Goal: Find specific page/section: Find specific page/section

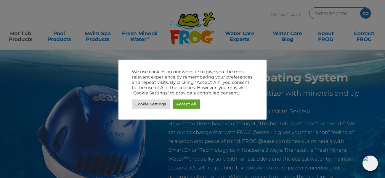
click at [329, 55] on div at bounding box center [192, 89] width 385 height 178
click at [186, 104] on link "Accept All" at bounding box center [186, 104] width 27 height 9
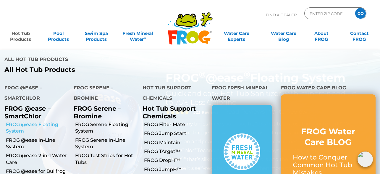
click at [22, 121] on link "FROG @ease Floating System" at bounding box center [37, 127] width 63 height 13
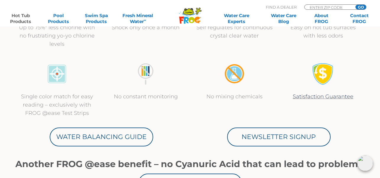
scroll to position [296, 0]
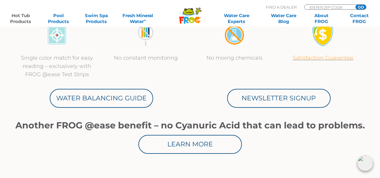
click at [331, 55] on link "Satisfaction Guarantee" at bounding box center [323, 58] width 61 height 7
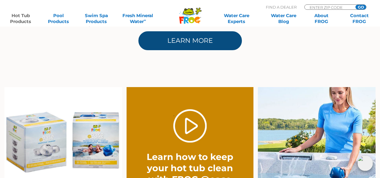
scroll to position [444, 0]
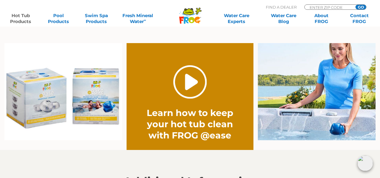
click at [194, 88] on link "." at bounding box center [189, 81] width 33 height 33
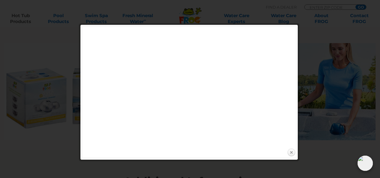
click at [293, 153] on link "Close" at bounding box center [291, 153] width 9 height 9
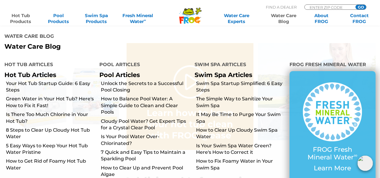
click at [285, 25] on link "Water Care Blog" at bounding box center [284, 19] width 30 height 12
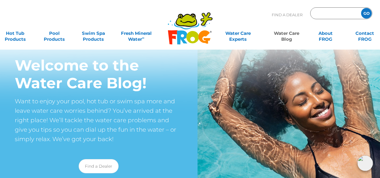
click at [324, 14] on input "Zip Code Form" at bounding box center [335, 13] width 40 height 9
type input "12866"
click at [361, 8] on input "GO" at bounding box center [366, 13] width 11 height 11
